Goal: Navigation & Orientation: Go to known website

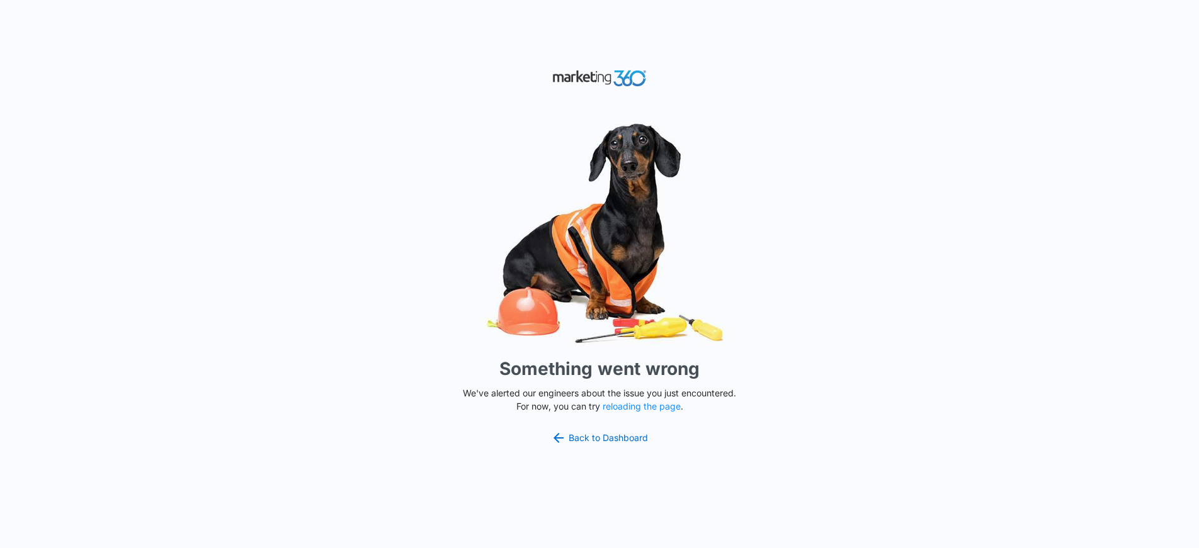
click at [744, 161] on img at bounding box center [600, 233] width 378 height 235
